Goal: Answer question/provide support

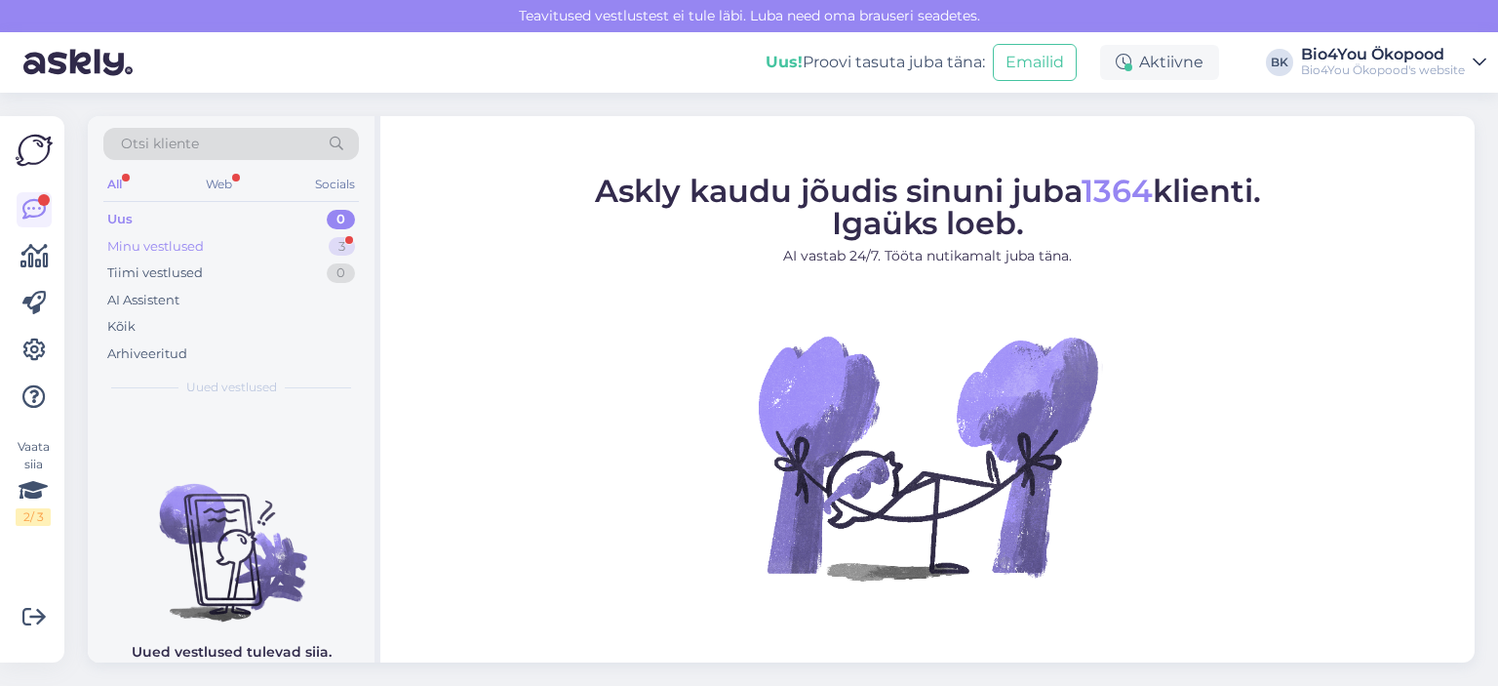
click at [176, 255] on div "Minu vestlused 3" at bounding box center [231, 246] width 256 height 27
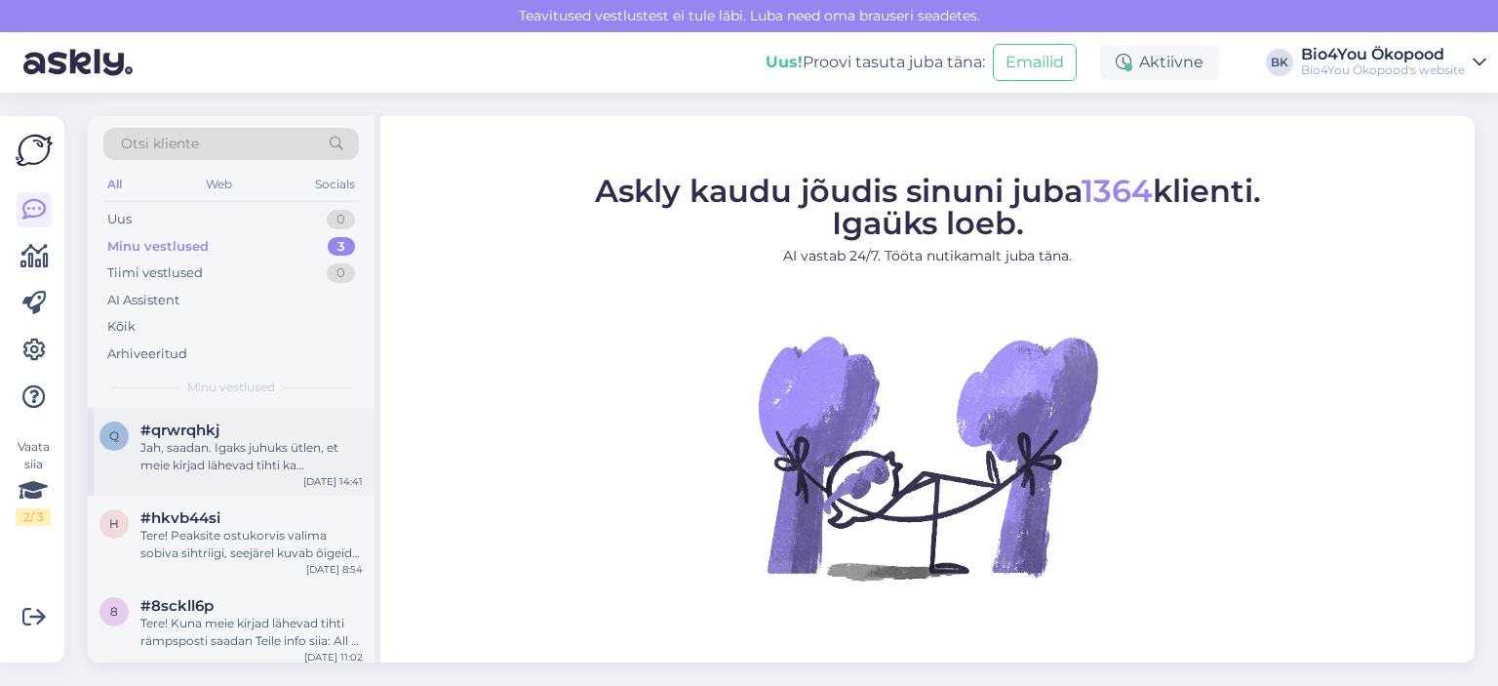
click at [196, 461] on div "Jah, saadan. Igaks juhuks ütlen, et meie kirjad lähevad tihti ka rämpsposti kau…" at bounding box center [251, 456] width 222 height 35
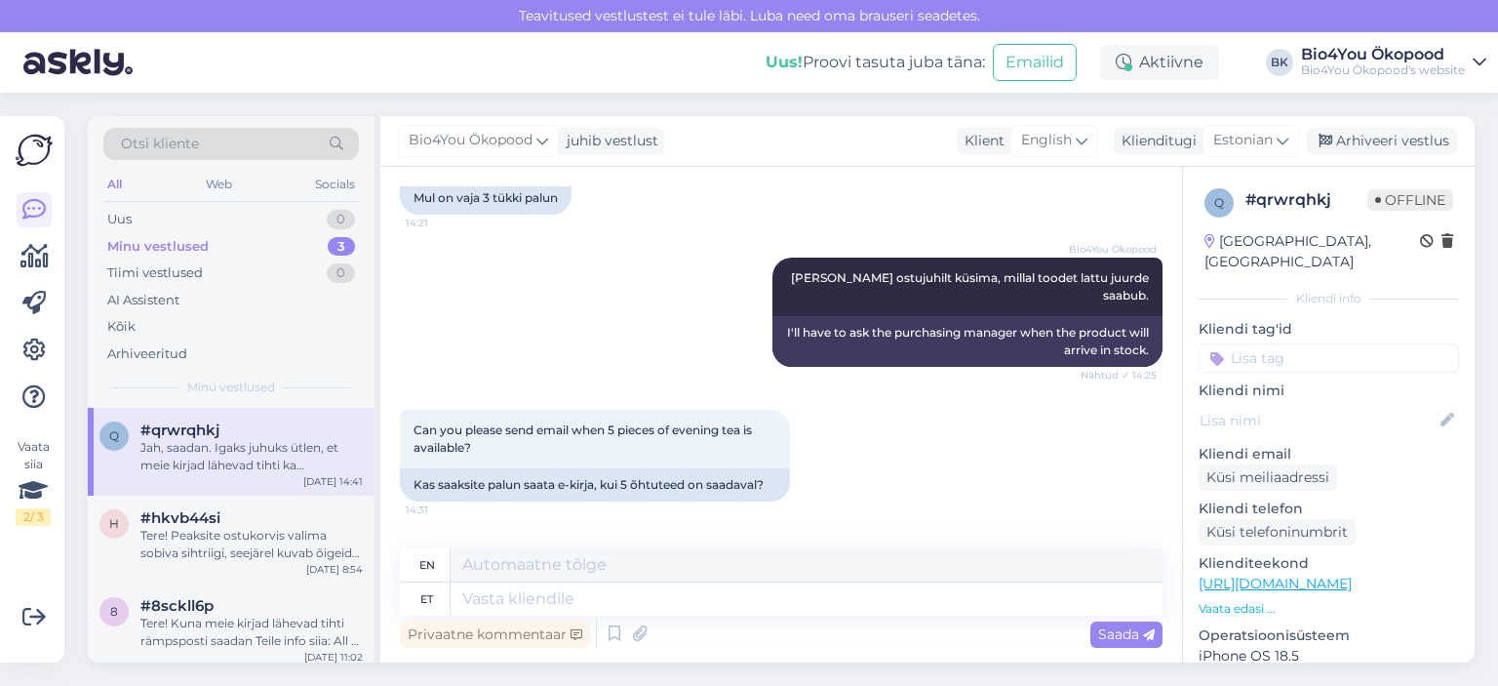
scroll to position [642, 0]
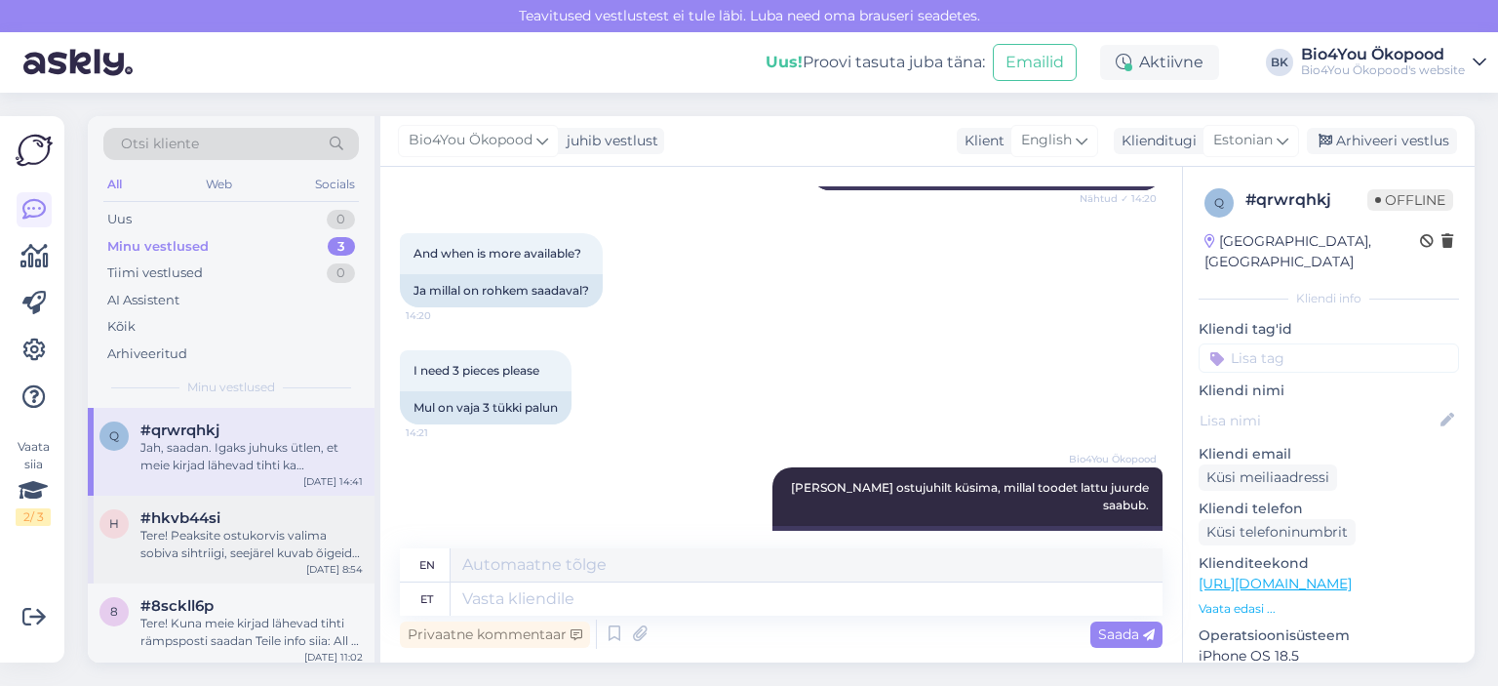
click at [238, 545] on div "Tere! Peaksite ostukorvis valima sobiva sihtriigi, seejärel kuvab õigeid saatmi…" at bounding box center [251, 544] width 222 height 35
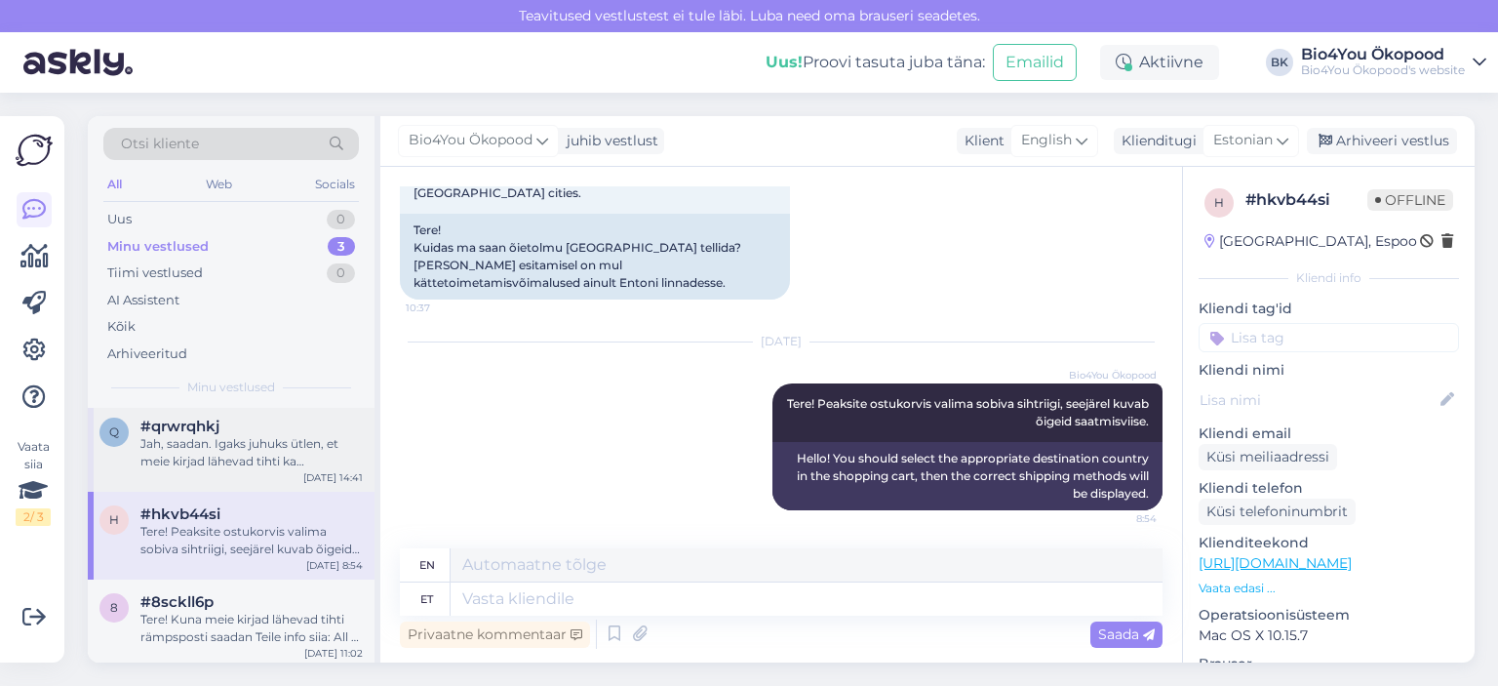
scroll to position [8, 0]
click at [242, 620] on div "Tere! Kuna meie kirjad lähevad tihti rämpsposti saadan Teile info siia: All of …" at bounding box center [251, 624] width 222 height 35
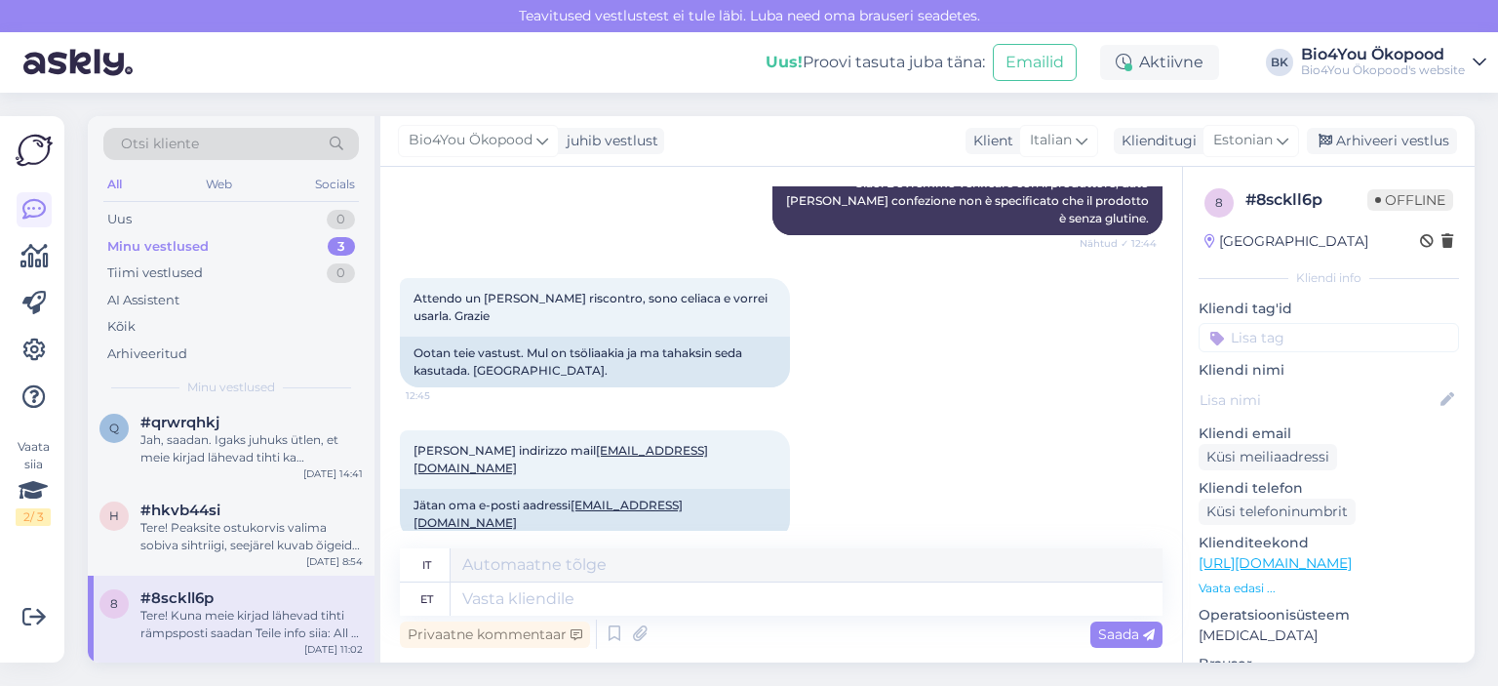
click at [195, 237] on div "Minu vestlused" at bounding box center [157, 247] width 101 height 20
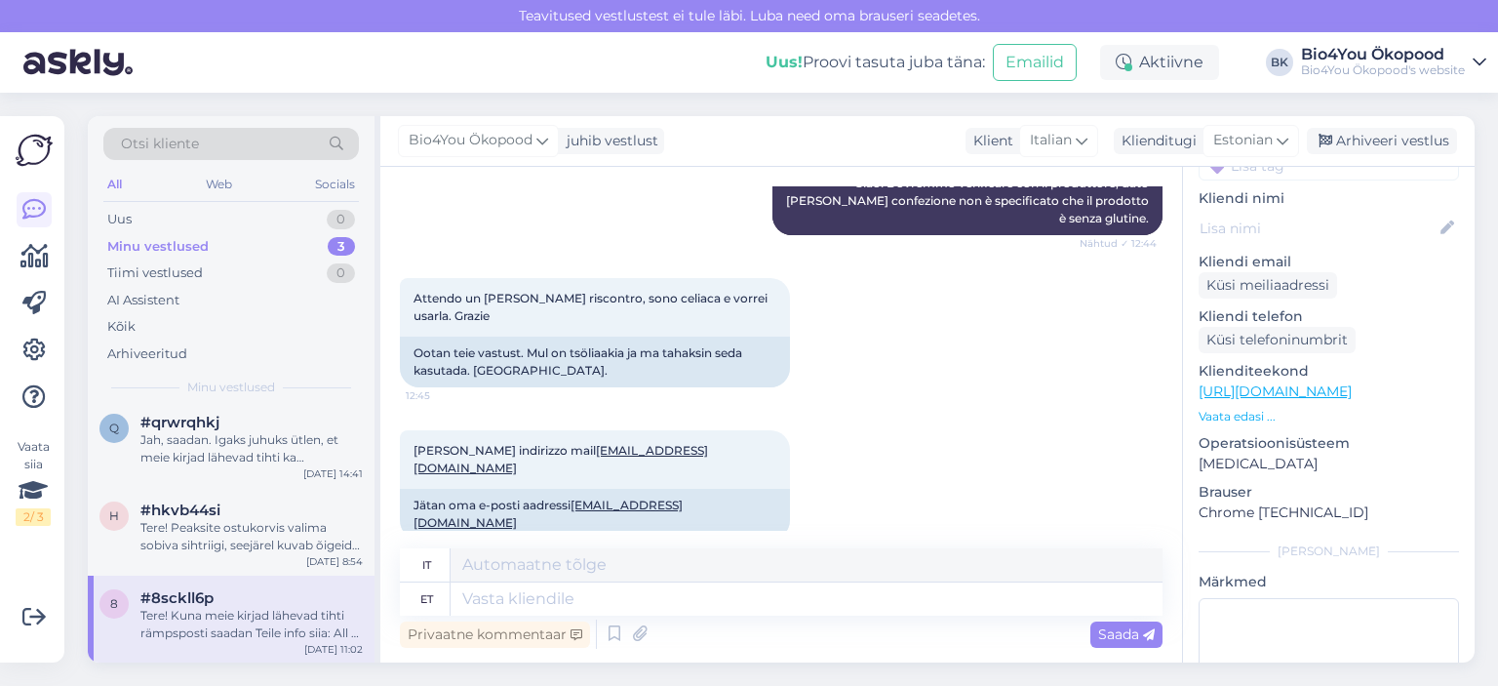
scroll to position [0, 0]
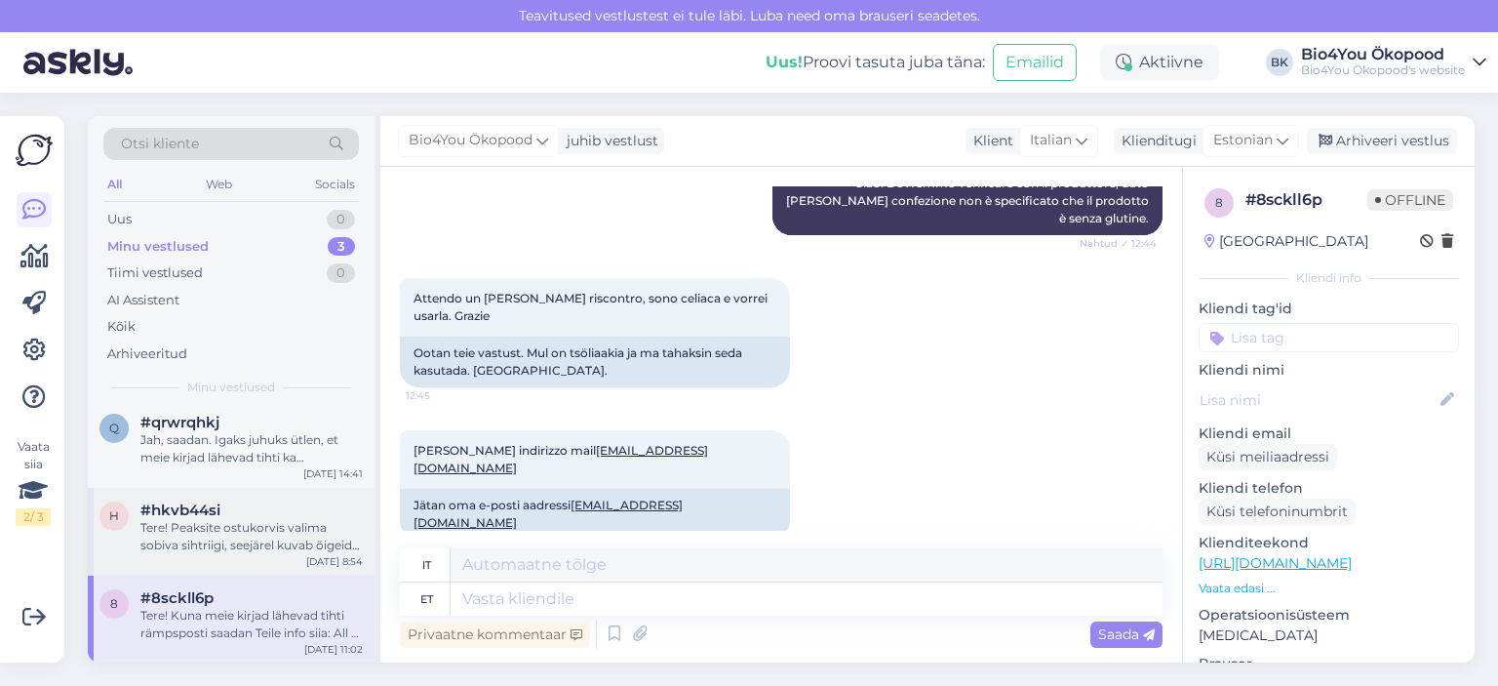
click at [260, 537] on div "Tere! Peaksite ostukorvis valima sobiva sihtriigi, seejärel kuvab õigeid saatmi…" at bounding box center [251, 536] width 222 height 35
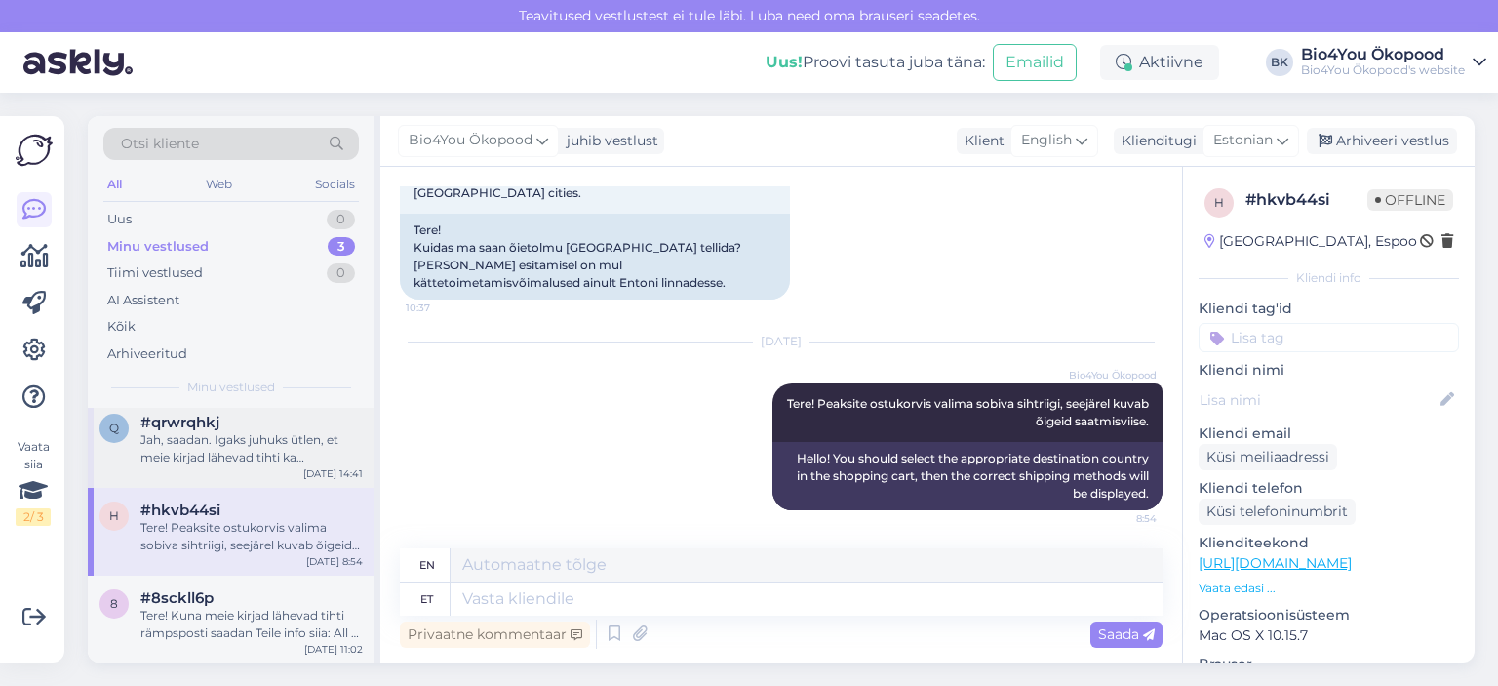
click at [277, 441] on div "Jah, saadan. Igaks juhuks ütlen, et meie kirjad lähevad tihti ka rämpsposti kau…" at bounding box center [251, 448] width 222 height 35
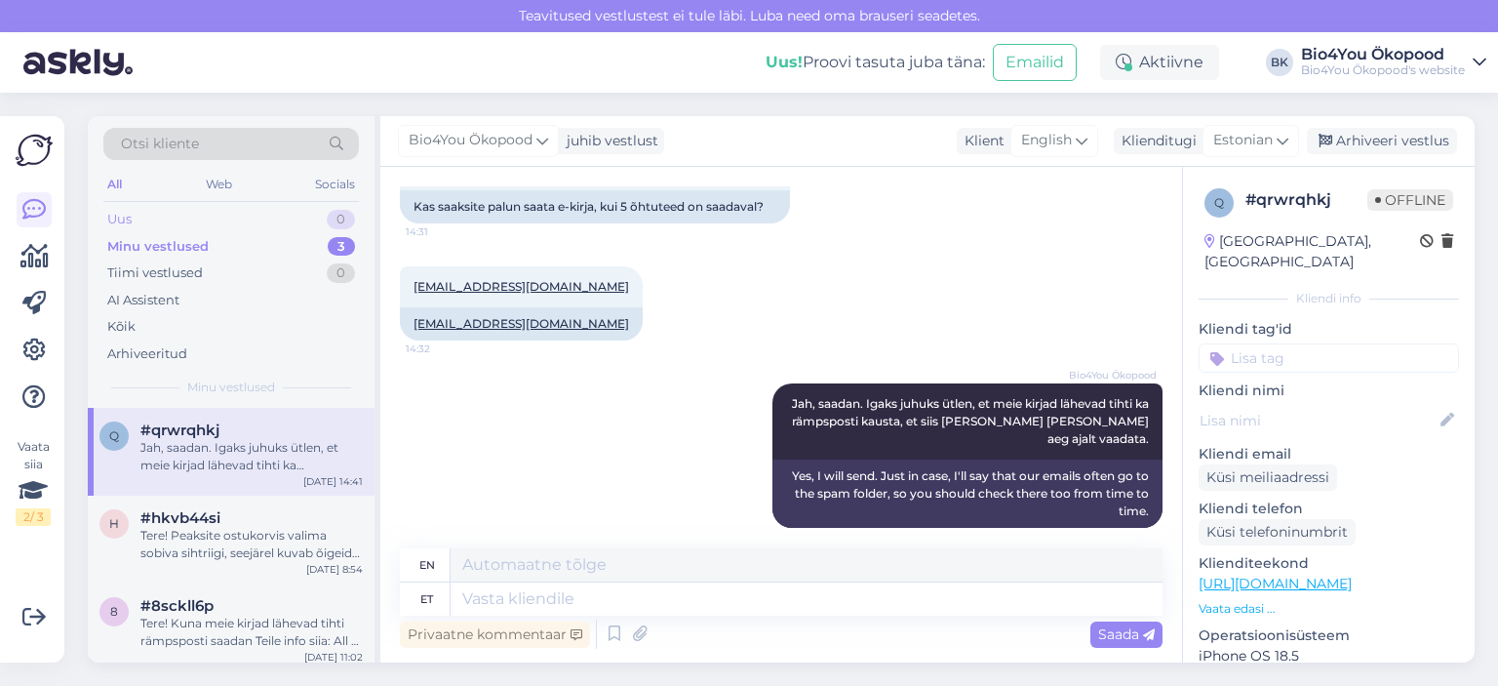
click at [203, 219] on div "Uus 0" at bounding box center [231, 219] width 256 height 27
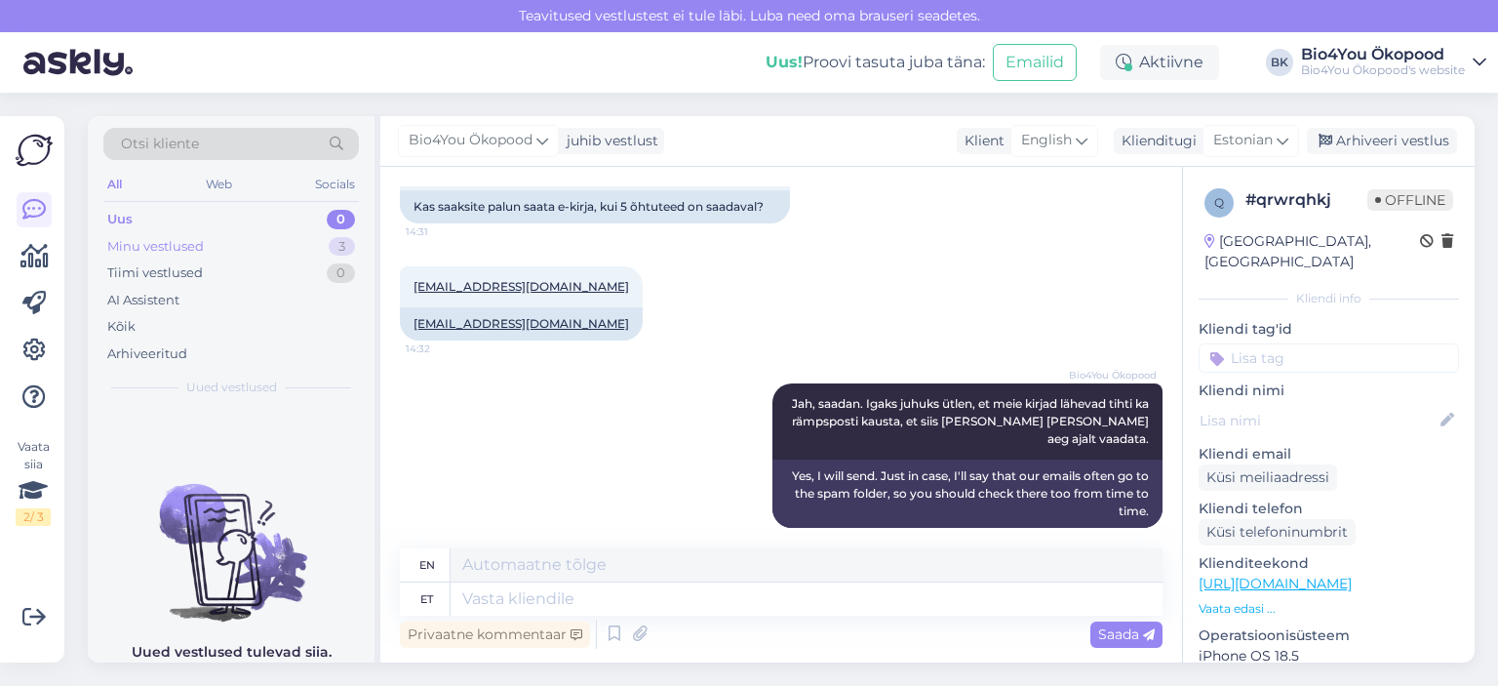
click at [131, 241] on div "Minu vestlused" at bounding box center [155, 247] width 97 height 20
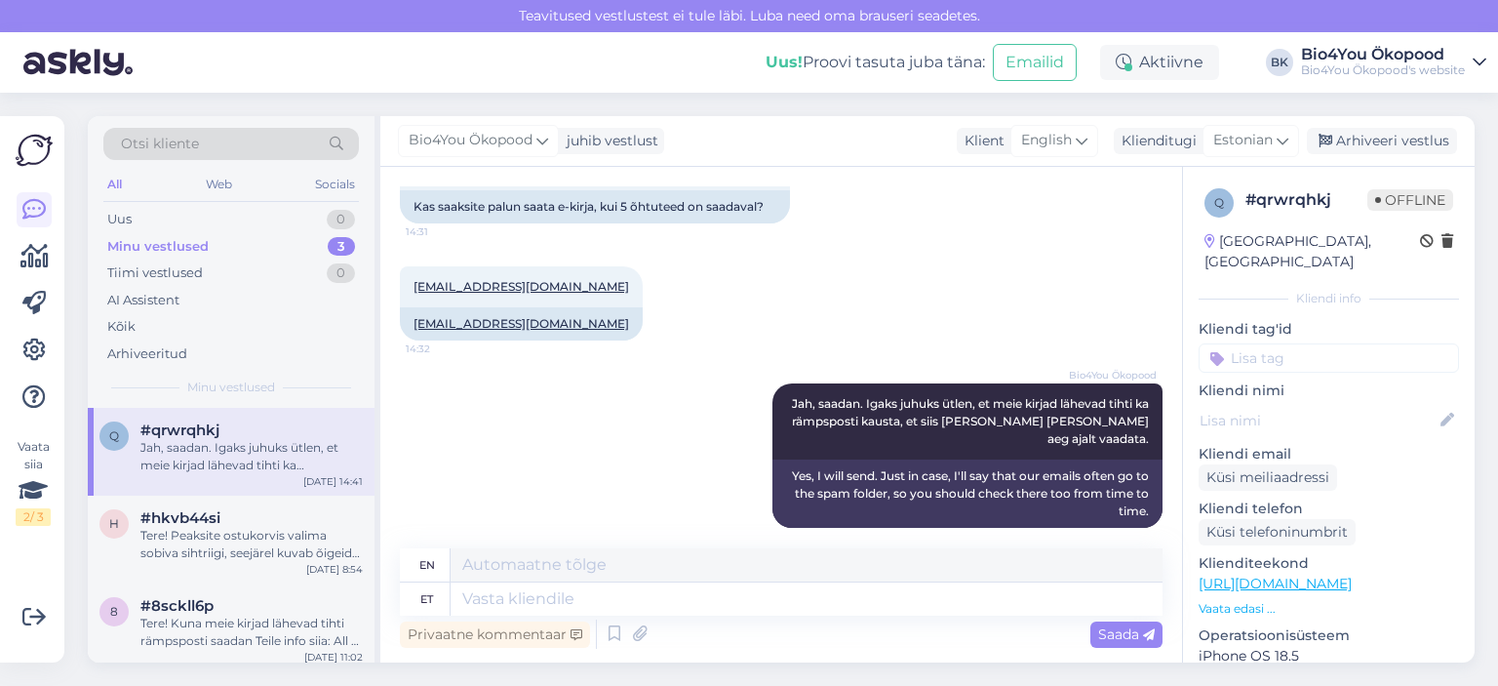
click at [1298, 589] on link "[URL][DOMAIN_NAME]" at bounding box center [1275, 584] width 153 height 18
